Goal: Transaction & Acquisition: Purchase product/service

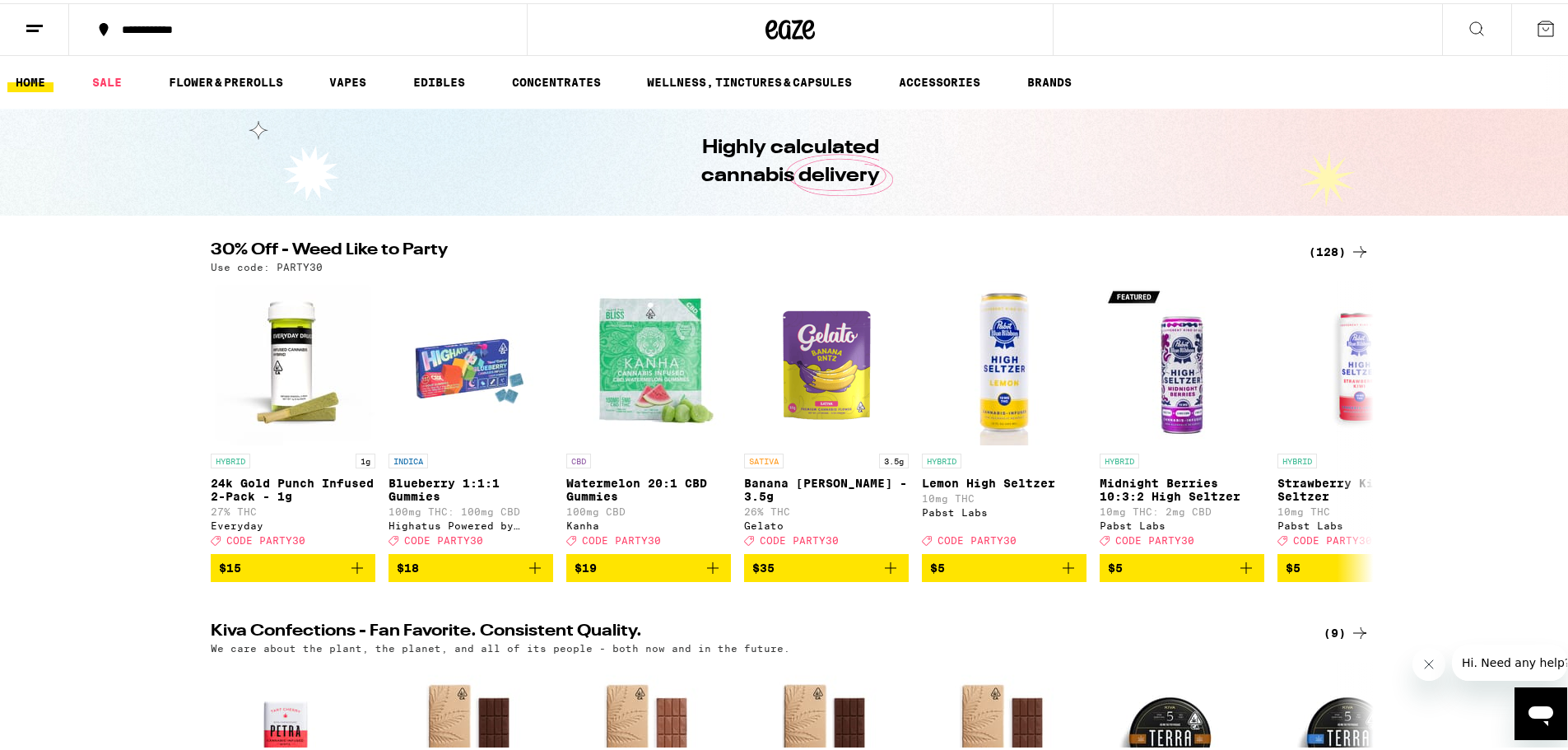
click at [1321, 251] on div "(128)" at bounding box center [1340, 248] width 61 height 19
click at [438, 73] on link "EDIBLES" at bounding box center [439, 79] width 69 height 19
